Goal: Transaction & Acquisition: Purchase product/service

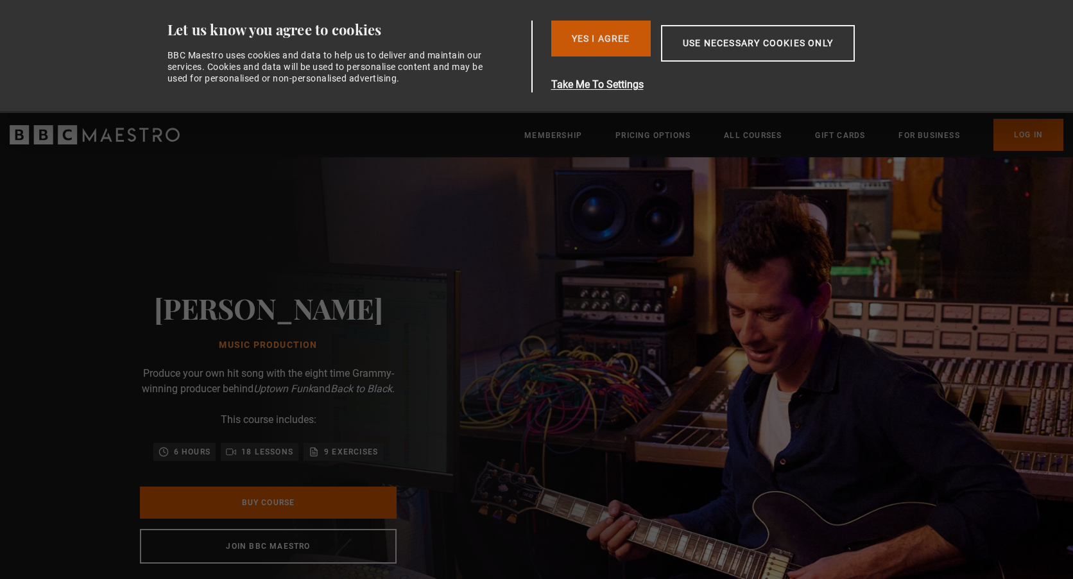
click at [569, 39] on button "Yes I Agree" at bounding box center [600, 39] width 99 height 36
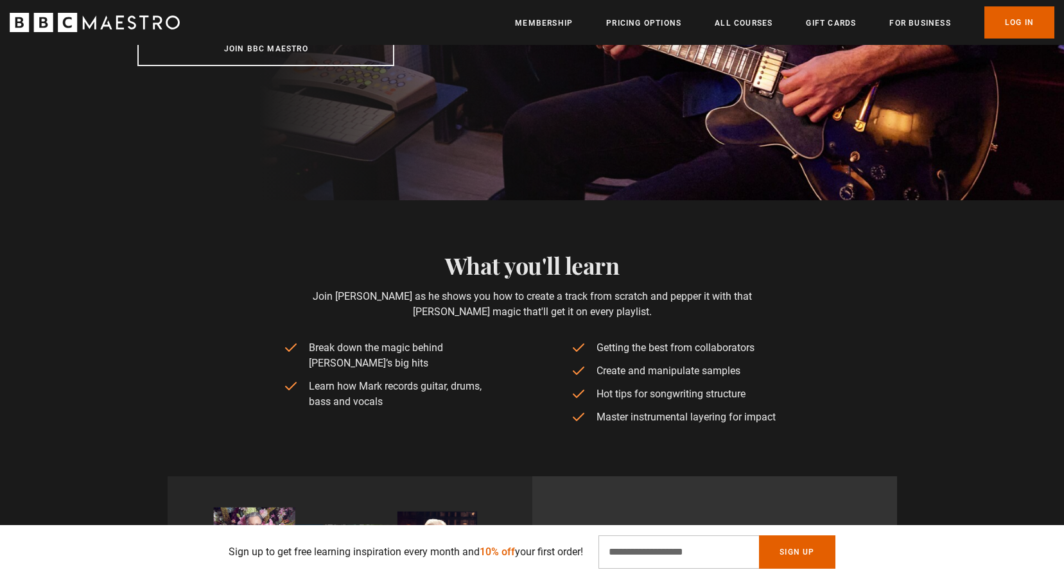
scroll to position [64, 0]
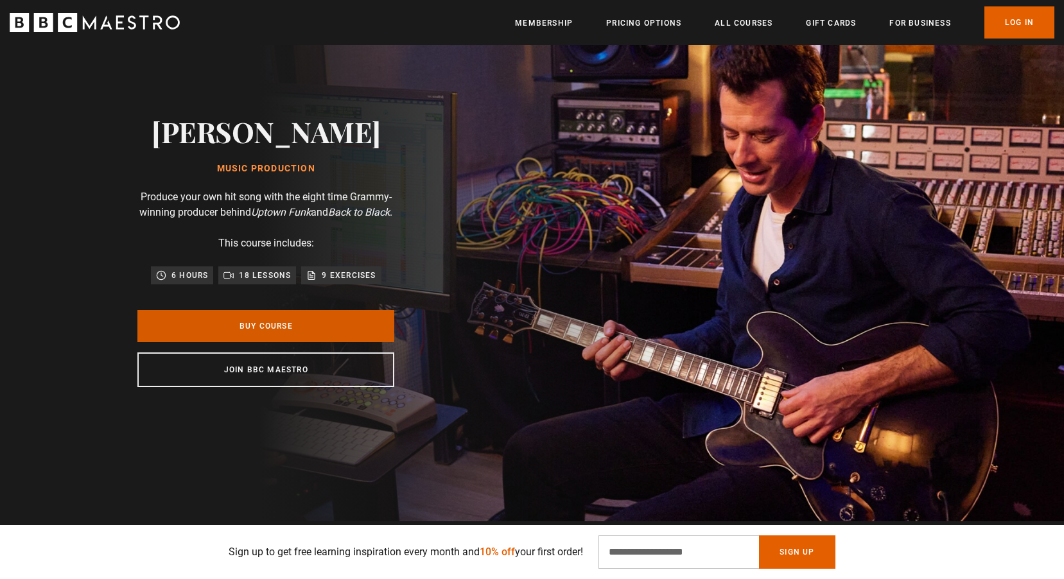
click at [275, 338] on link "Buy Course" at bounding box center [265, 326] width 257 height 32
